Goal: Go to known website: Access a specific website the user already knows

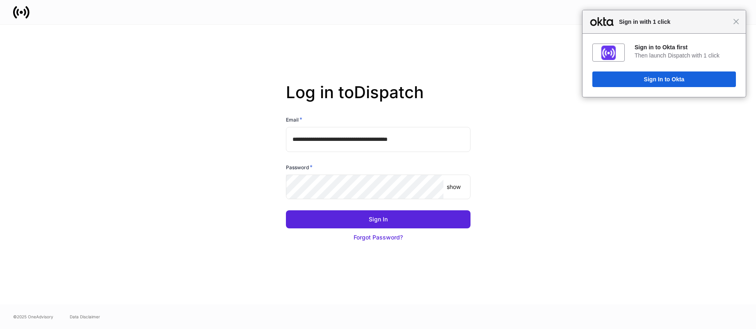
click at [334, 150] on input "**********" at bounding box center [378, 139] width 185 height 25
type input "**********"
click at [409, 220] on button "Sign In" at bounding box center [378, 219] width 185 height 18
